Goal: Information Seeking & Learning: Understand process/instructions

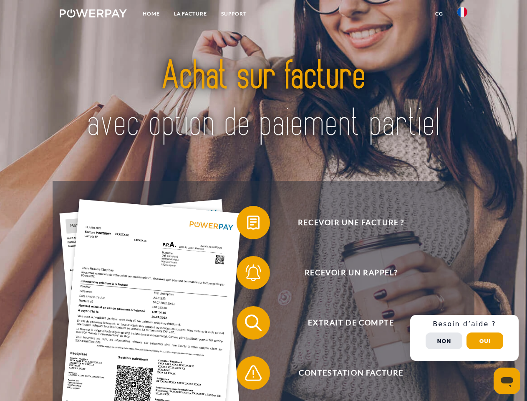
click at [93, 15] on img at bounding box center [93, 13] width 67 height 8
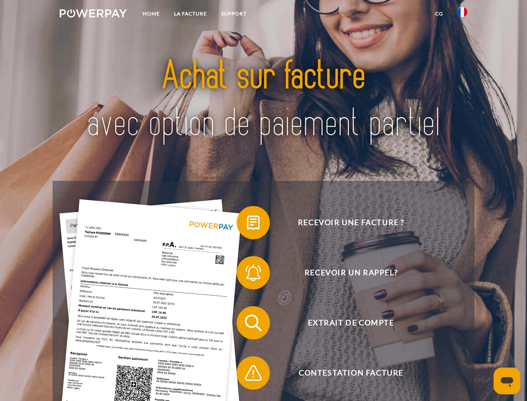
click at [463, 15] on img at bounding box center [463, 12] width 10 height 10
click at [439, 14] on link "CG" at bounding box center [439, 13] width 22 height 15
click at [247, 224] on span at bounding box center [241, 223] width 42 height 42
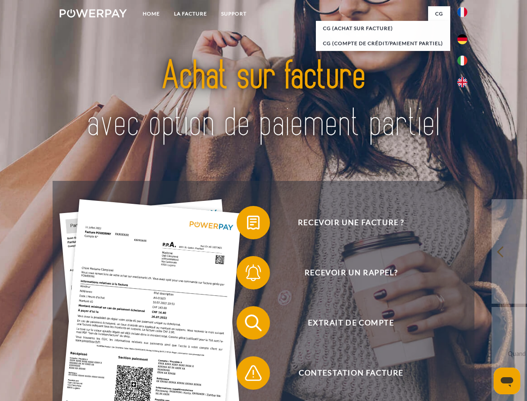
click at [247, 274] on div "Recevoir une facture ? Recevoir un rappel? Extrait de compte retour" at bounding box center [264, 348] width 422 height 334
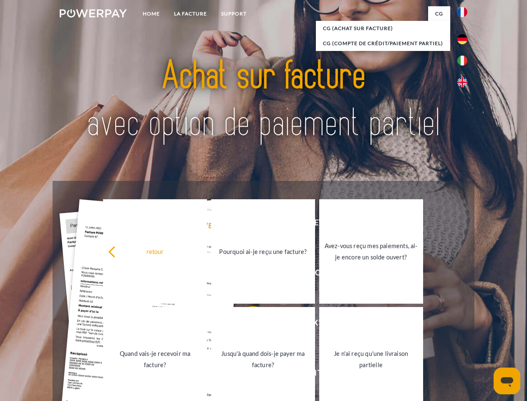
click at [247, 324] on link "Jusqu'à quand dois-je payer ma facture?" at bounding box center [263, 359] width 104 height 104
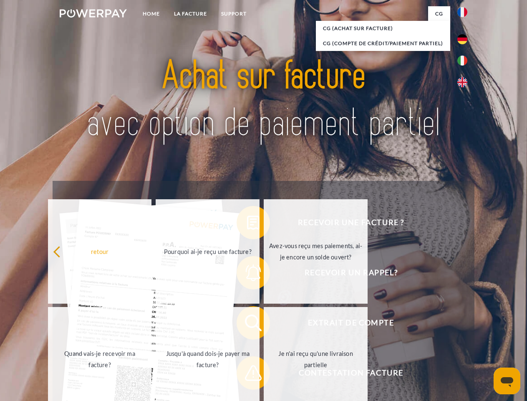
click at [247, 374] on span at bounding box center [241, 373] width 42 height 42
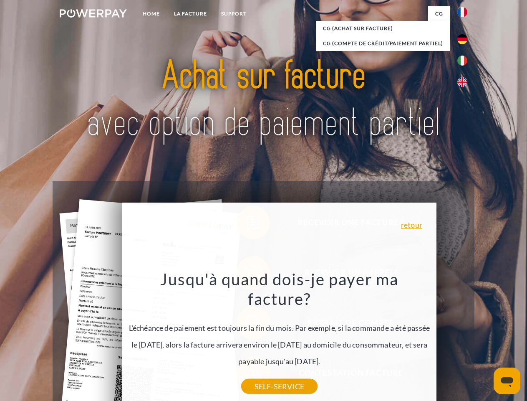
click at [465, 338] on div "Recevoir une facture ? Recevoir un rappel? Extrait de compte retour" at bounding box center [264, 348] width 422 height 334
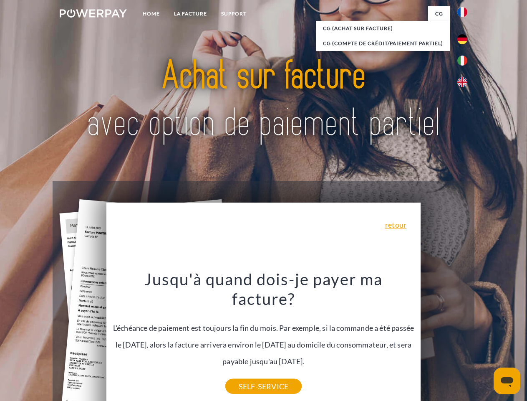
click at [444, 339] on span "Extrait de compte" at bounding box center [351, 322] width 205 height 33
click at [485, 341] on header "Home LA FACTURE Support" at bounding box center [263, 288] width 527 height 577
